Goal: Communication & Community: Share content

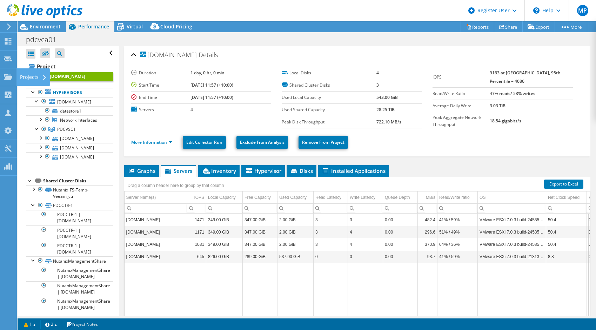
select select "[GEOGRAPHIC_DATA]"
select select "AUD"
click at [6, 41] on icon at bounding box center [8, 41] width 8 height 7
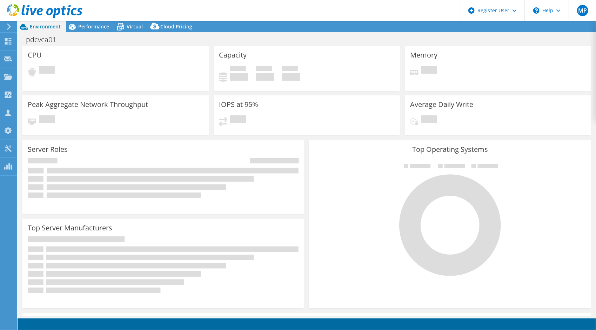
select select "[GEOGRAPHIC_DATA]"
select select "AUD"
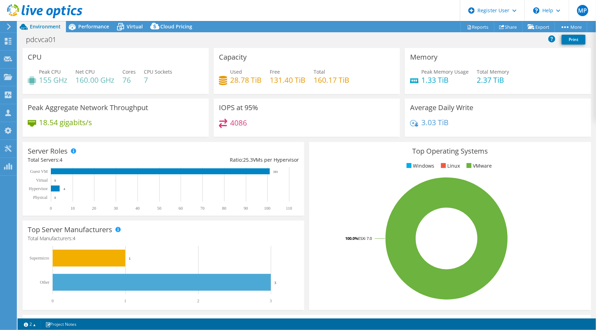
click at [36, 54] on h3 "CPU" at bounding box center [35, 57] width 14 height 8
click at [7, 42] on use at bounding box center [8, 41] width 7 height 7
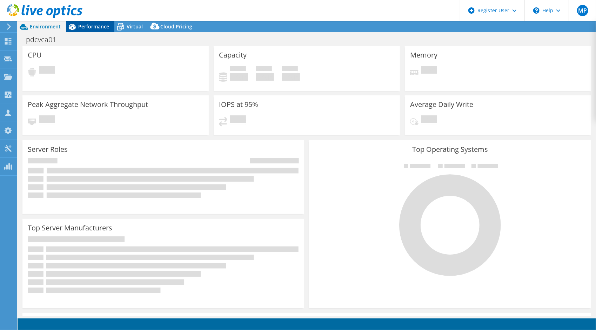
click at [93, 32] on div "Performance" at bounding box center [90, 26] width 48 height 11
select select "SelectRegion"
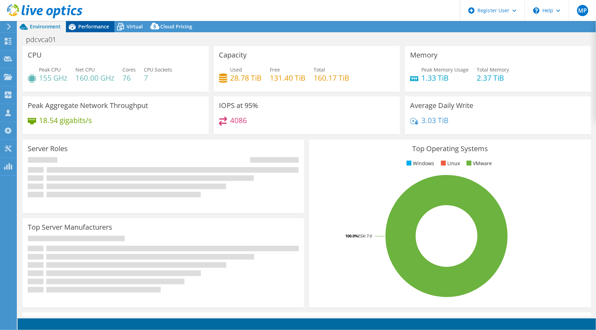
select select "[GEOGRAPHIC_DATA]"
select select "AUD"
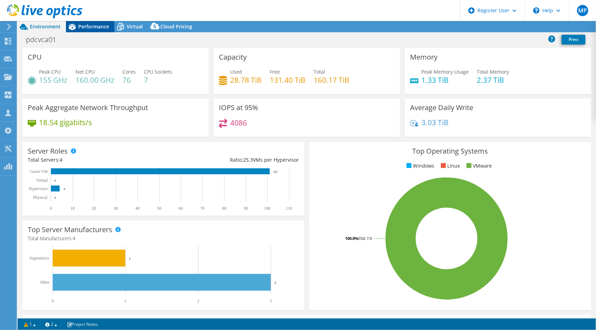
click at [93, 30] on div "Performance" at bounding box center [90, 26] width 48 height 11
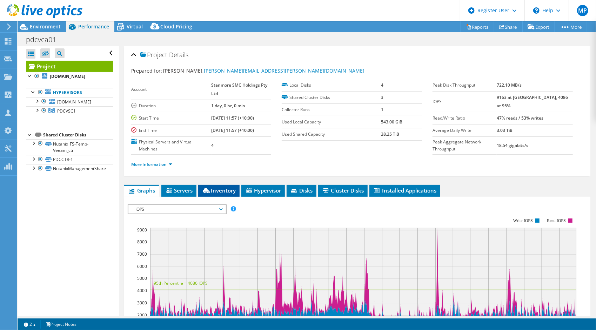
click at [199, 189] on li "Inventory" at bounding box center [218, 191] width 41 height 12
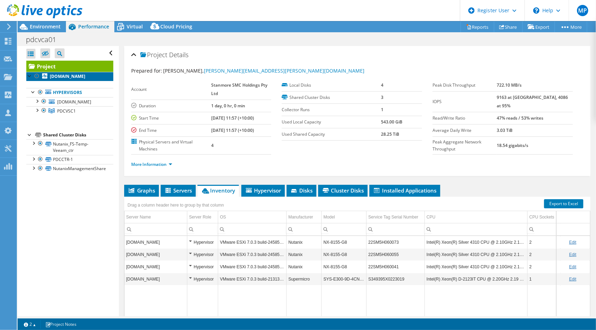
click at [75, 79] on b "[DOMAIN_NAME]" at bounding box center [67, 76] width 35 height 6
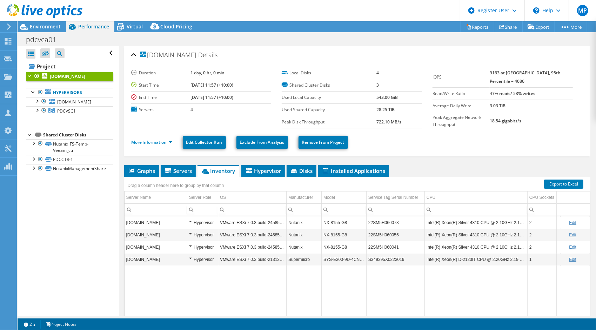
click at [208, 278] on td "Data grid" at bounding box center [202, 296] width 31 height 61
click at [160, 284] on td "Data grid" at bounding box center [156, 296] width 63 height 61
click at [356, 152] on div "More Information Edit Collector Run Exclude From Analysis Remove From Project" at bounding box center [357, 142] width 452 height 25
click at [466, 223] on td "Intel(R) Xeon(R) Silver 4310 CPU @ 2.10GHz 2.10 GHz" at bounding box center [476, 222] width 103 height 12
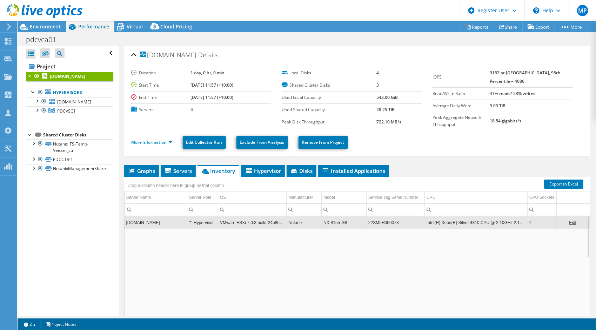
click at [466, 223] on td "Intel(R) Xeon(R) Silver 4310 CPU @ 2.10GHz 2.10 GHz" at bounding box center [476, 222] width 103 height 12
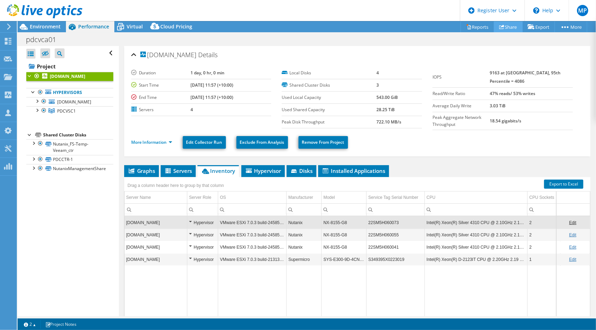
click at [515, 26] on link "Share" at bounding box center [508, 26] width 29 height 11
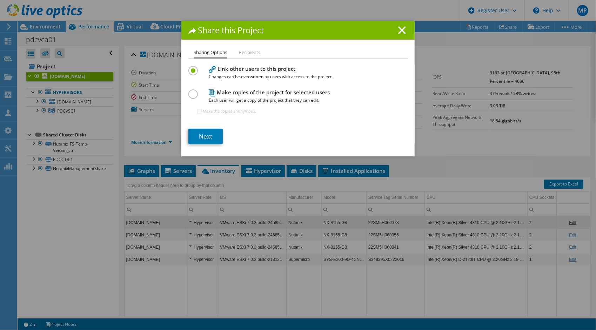
click at [250, 74] on span "Changes can be overwritten by users with access to the project." at bounding box center [296, 77] width 175 height 8
click at [201, 134] on link "Next" at bounding box center [205, 136] width 34 height 15
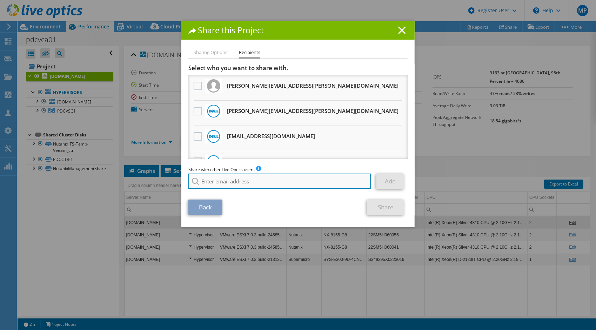
click at [264, 183] on input "search" at bounding box center [279, 181] width 182 height 15
type input "pablo.zeitlan"
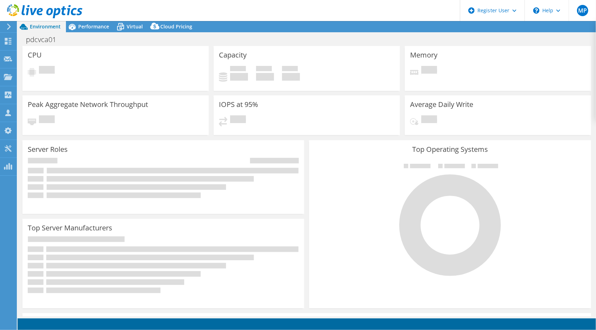
select select "USD"
select select "[GEOGRAPHIC_DATA]"
select select "AUD"
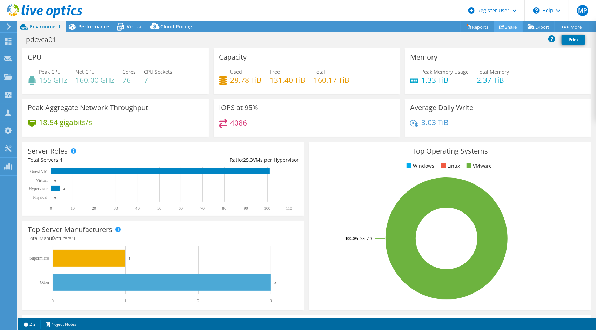
click at [494, 27] on link "Share" at bounding box center [508, 26] width 29 height 11
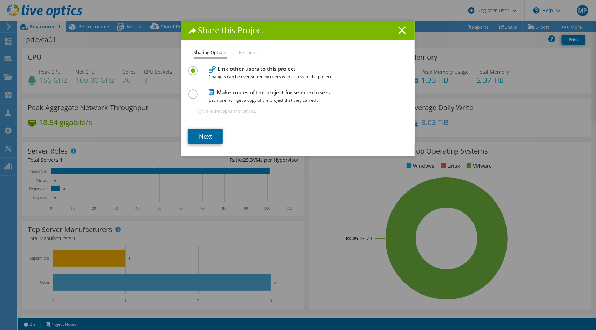
click at [215, 134] on link "Next" at bounding box center [205, 136] width 34 height 15
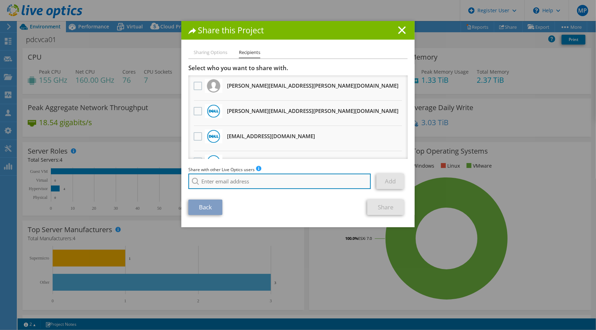
click at [260, 177] on input "search" at bounding box center [279, 181] width 182 height 15
paste input "pablo.zeitlin@dell.com"
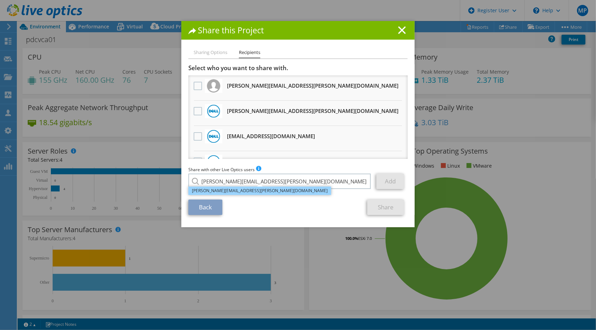
click at [247, 190] on li "Pablo.Zeitlin@dell.com" at bounding box center [259, 191] width 143 height 8
type input "Pablo.Zeitlin@dell.com"
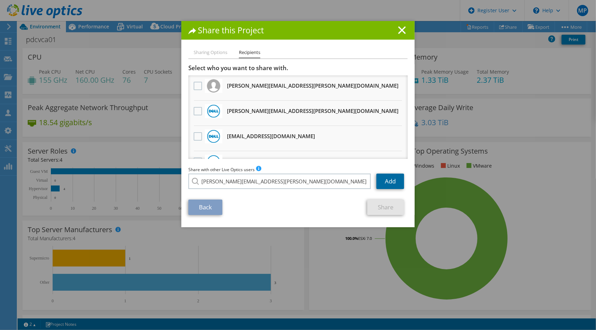
click at [391, 177] on link "Add" at bounding box center [390, 181] width 28 height 15
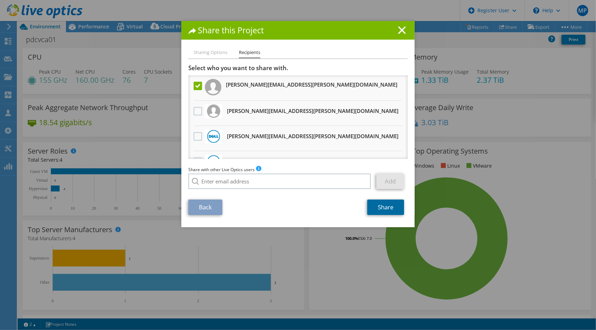
click at [383, 213] on link "Share" at bounding box center [385, 207] width 37 height 15
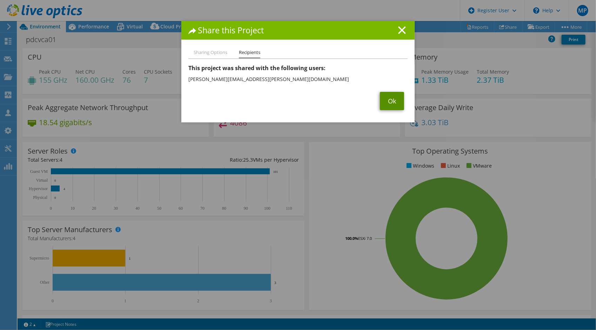
click at [388, 98] on link "Ok" at bounding box center [392, 101] width 24 height 18
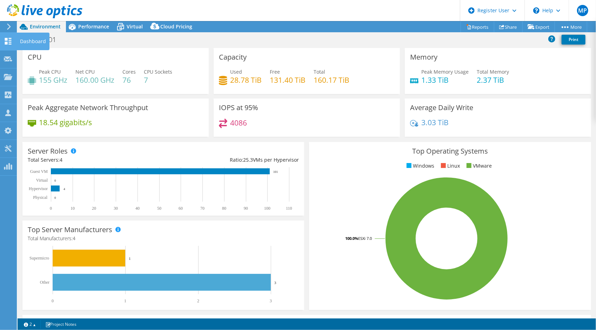
click at [26, 41] on div "Dashboard" at bounding box center [32, 42] width 33 height 18
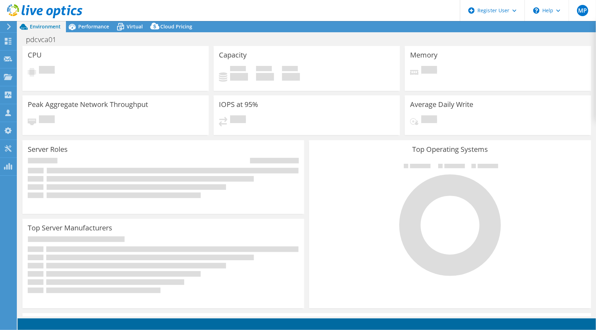
select select "[GEOGRAPHIC_DATA]"
select select "USD"
select select "[GEOGRAPHIC_DATA]"
select select "AUD"
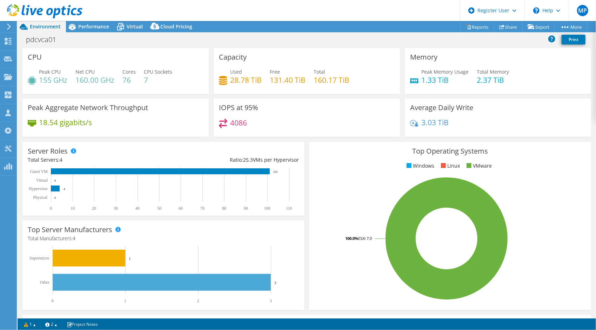
click at [503, 195] on rect at bounding box center [446, 238] width 265 height 123
click at [139, 330] on section "Warnings Messages Queue Depth is not recorded from VMware VCenter servers and w…" at bounding box center [307, 325] width 578 height 12
